Goal: Transaction & Acquisition: Purchase product/service

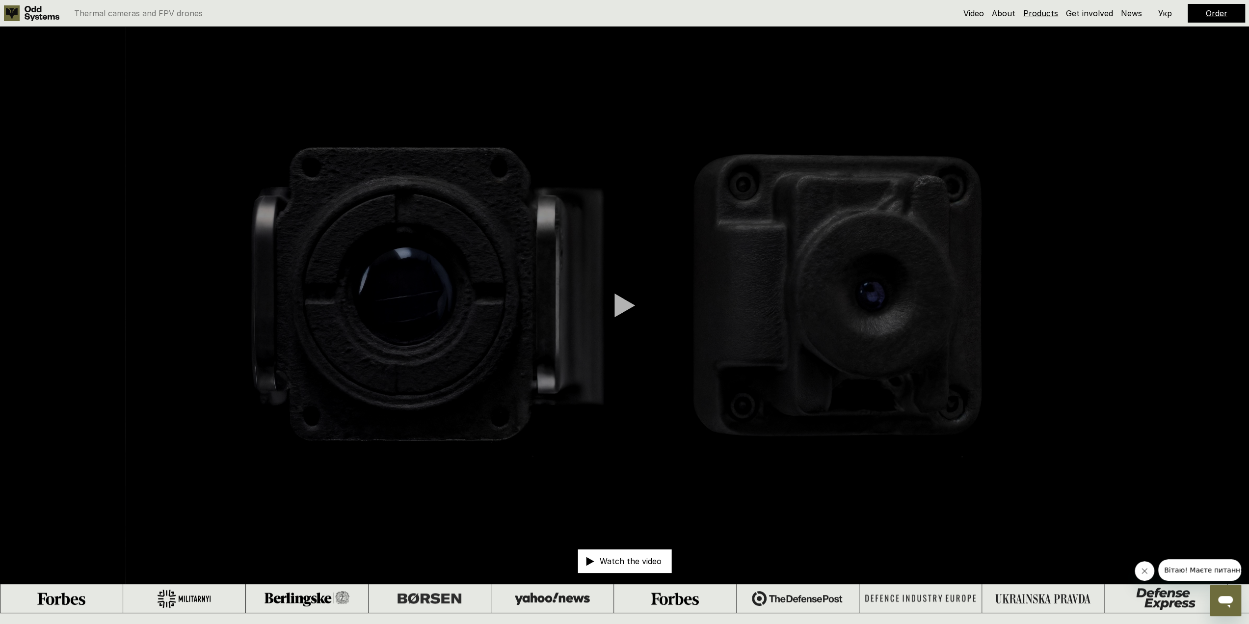
click at [1050, 13] on link "Products" at bounding box center [1041, 13] width 35 height 10
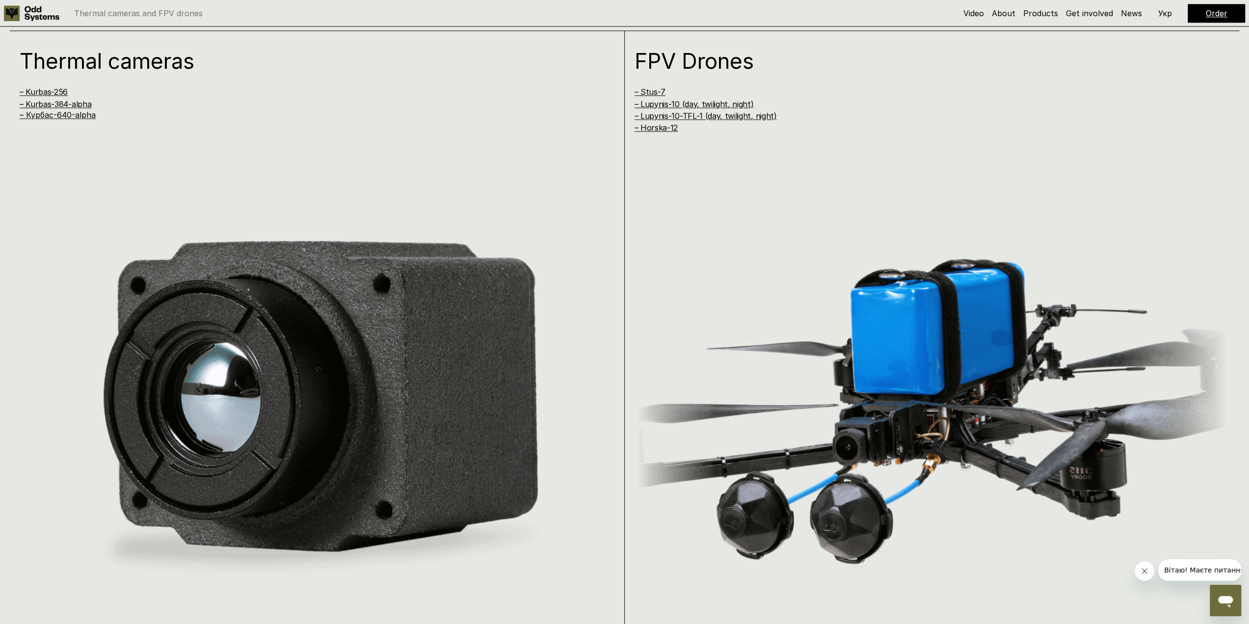
scroll to position [1237, 0]
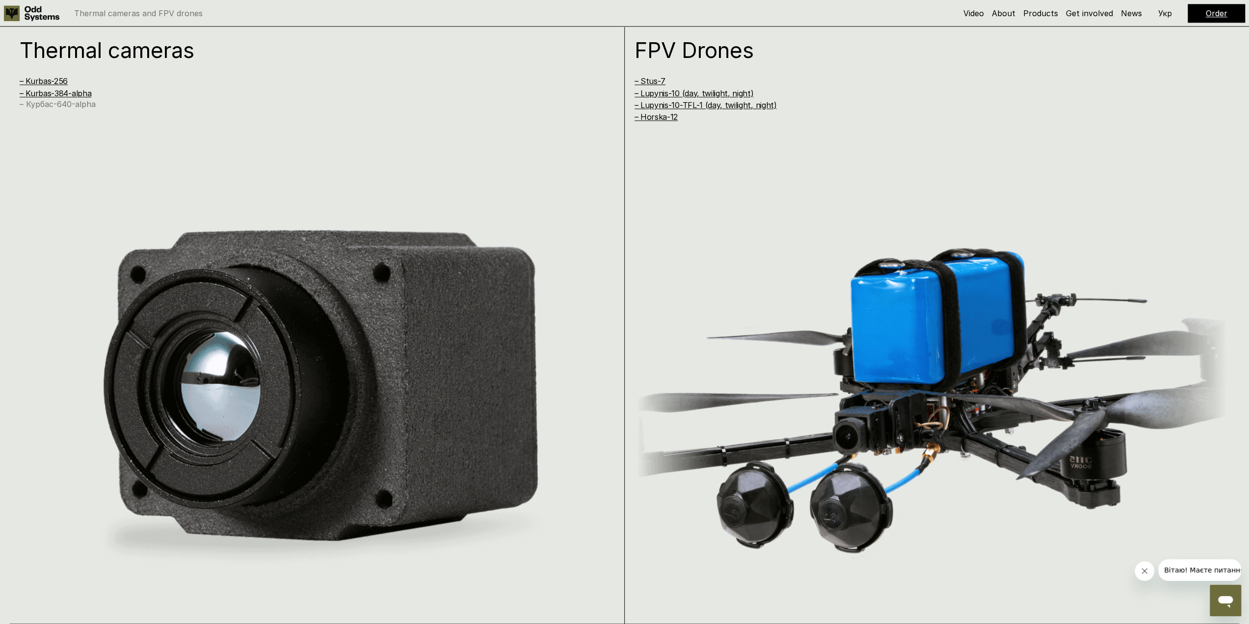
click at [80, 104] on link "– Курбас-640-alpha" at bounding box center [58, 104] width 76 height 10
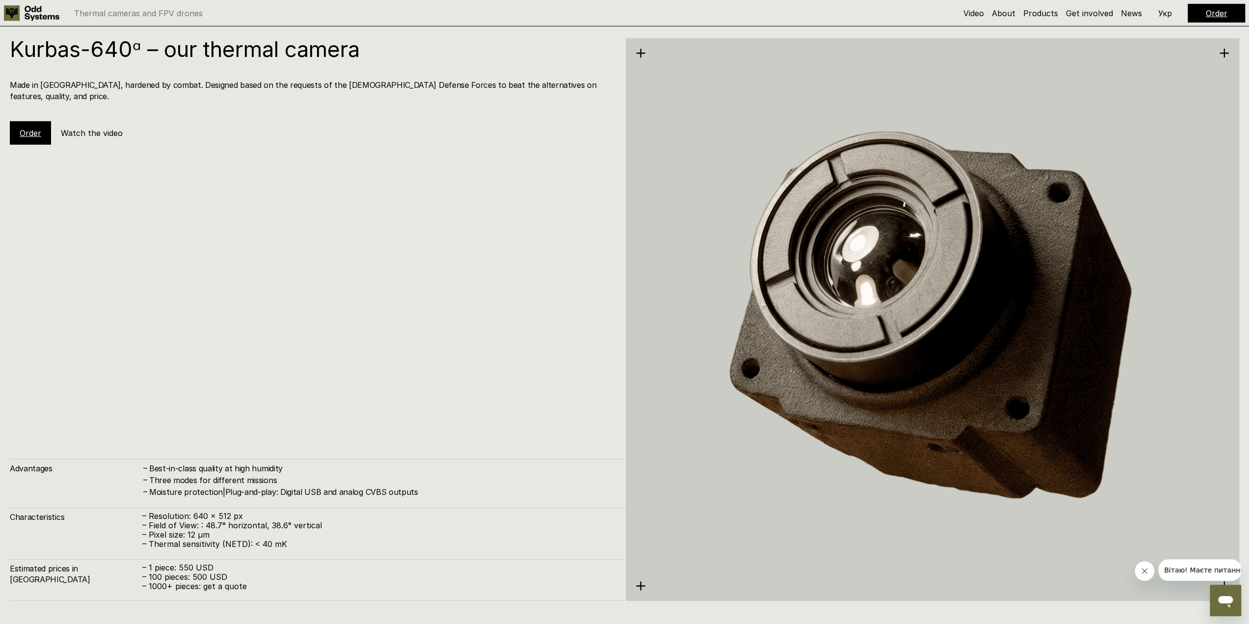
scroll to position [3109, 0]
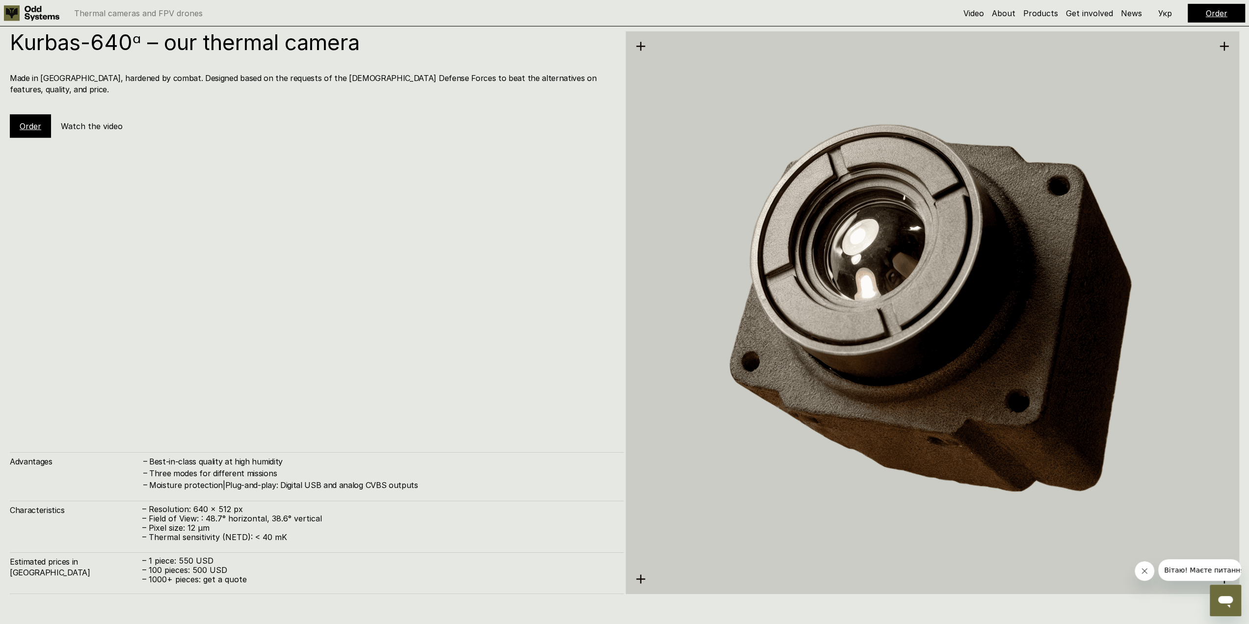
click at [30, 121] on link "Order" at bounding box center [31, 126] width 22 height 10
click at [31, 121] on link "Order" at bounding box center [31, 126] width 22 height 10
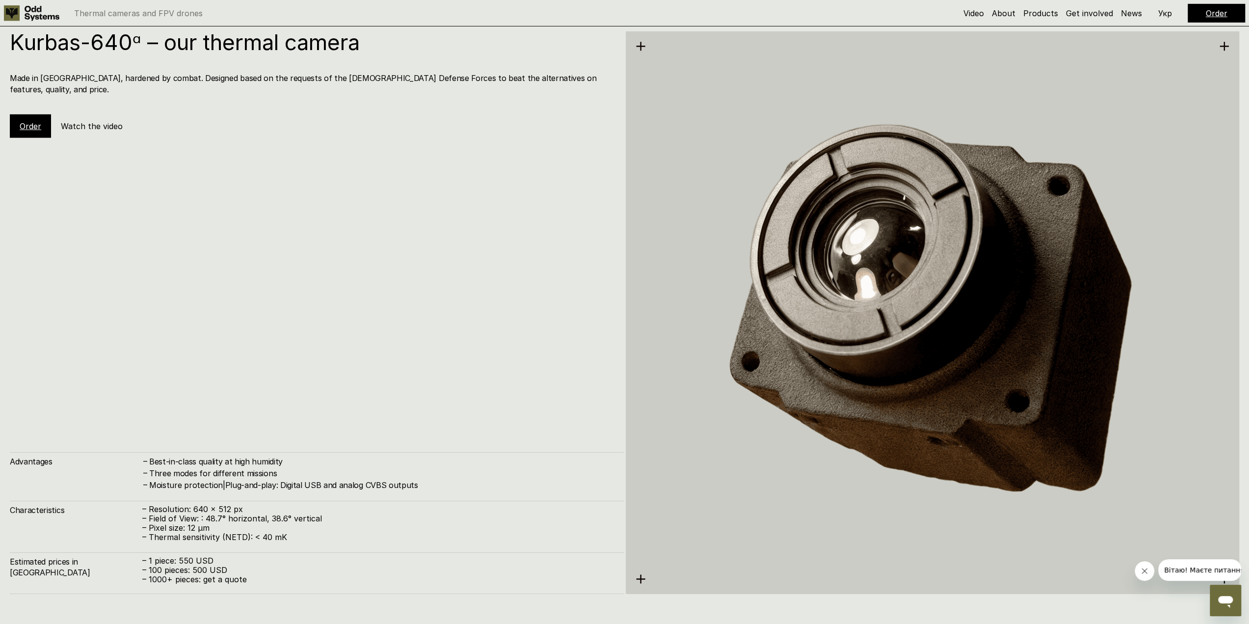
click at [1214, 14] on link "Order" at bounding box center [1217, 13] width 22 height 10
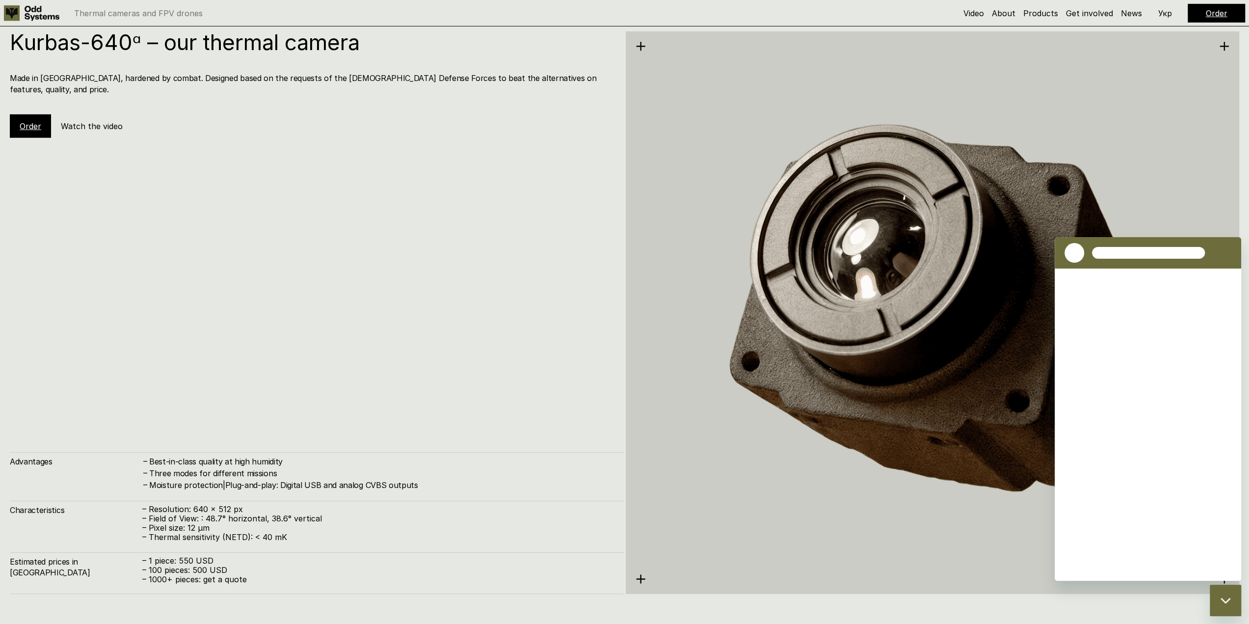
scroll to position [0, 0]
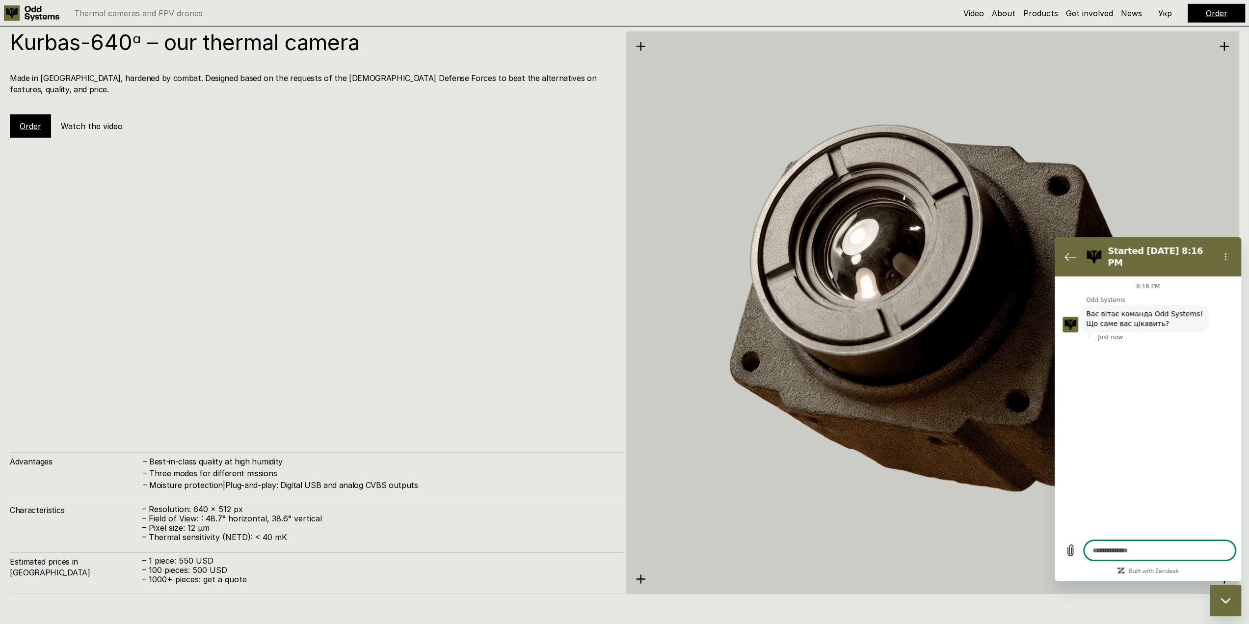
type textarea "*"
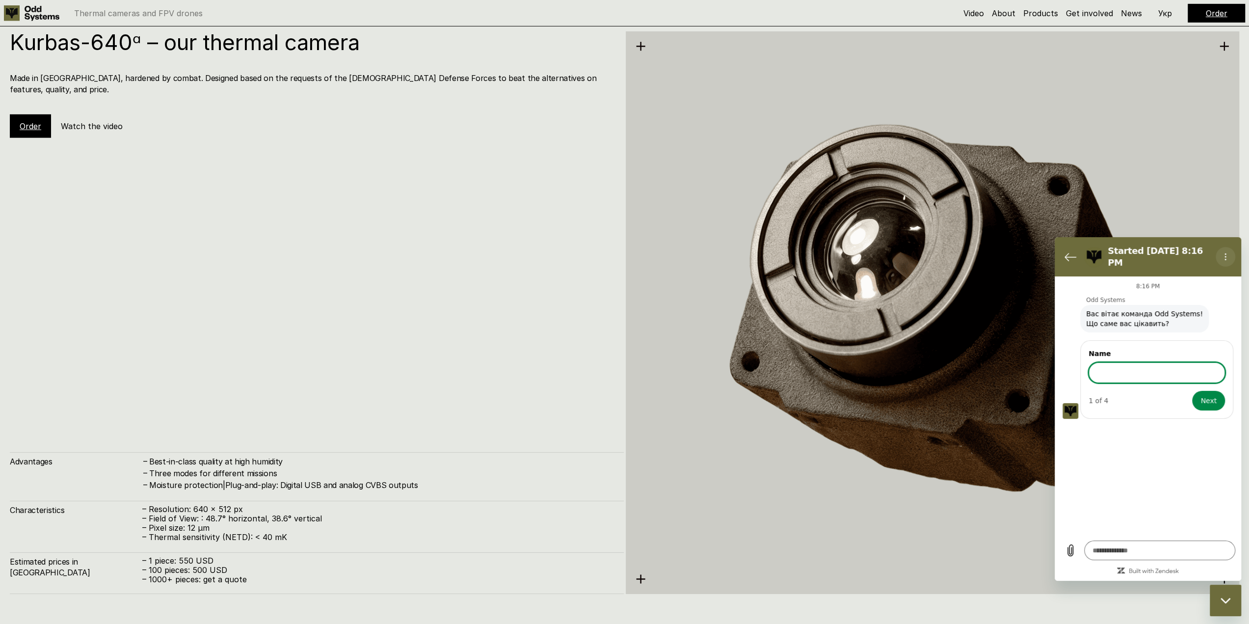
click at [1221, 254] on button "Options menu" at bounding box center [1226, 257] width 20 height 20
click at [1209, 14] on link "Order" at bounding box center [1217, 13] width 22 height 10
click at [1223, 253] on icon "Options menu" at bounding box center [1226, 257] width 8 height 8
click at [1071, 252] on icon "Back to the conversation list" at bounding box center [1071, 257] width 12 height 12
